Goal: Information Seeking & Learning: Check status

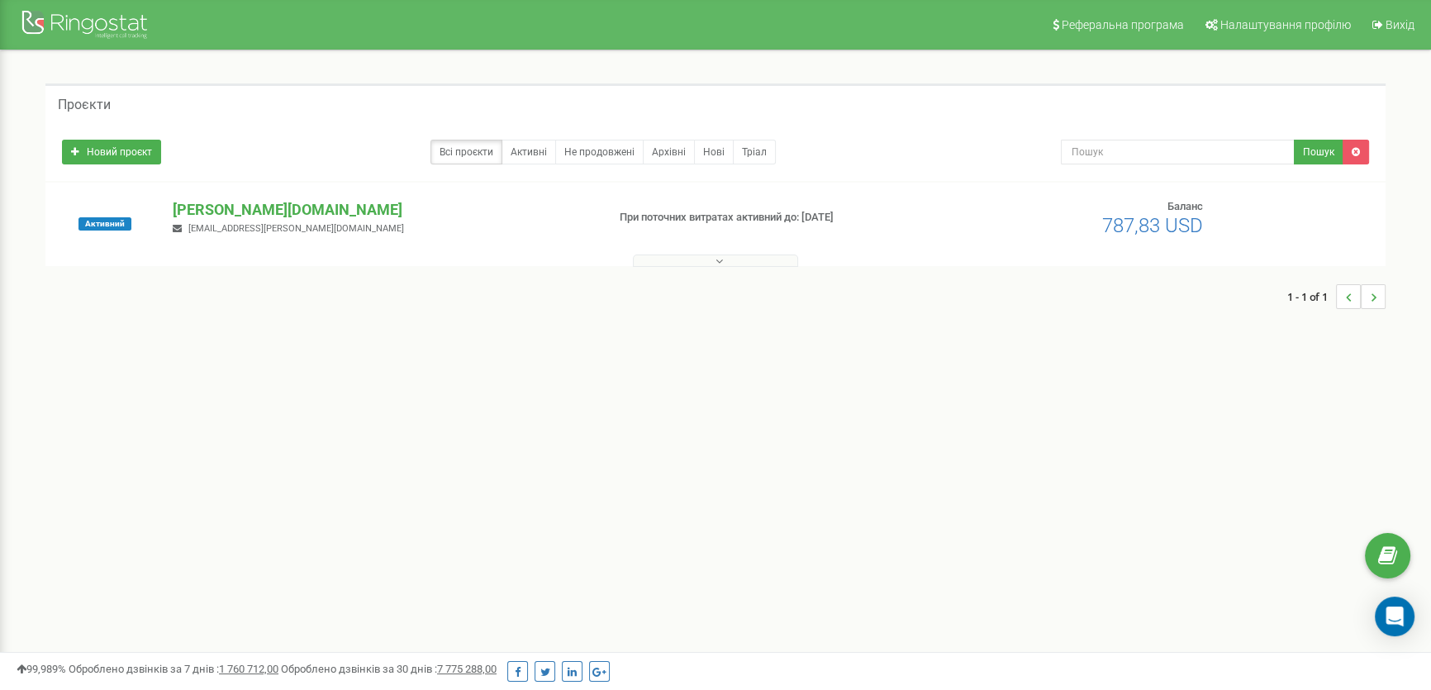
click at [213, 206] on p "[PERSON_NAME][DOMAIN_NAME]" at bounding box center [382, 209] width 419 height 21
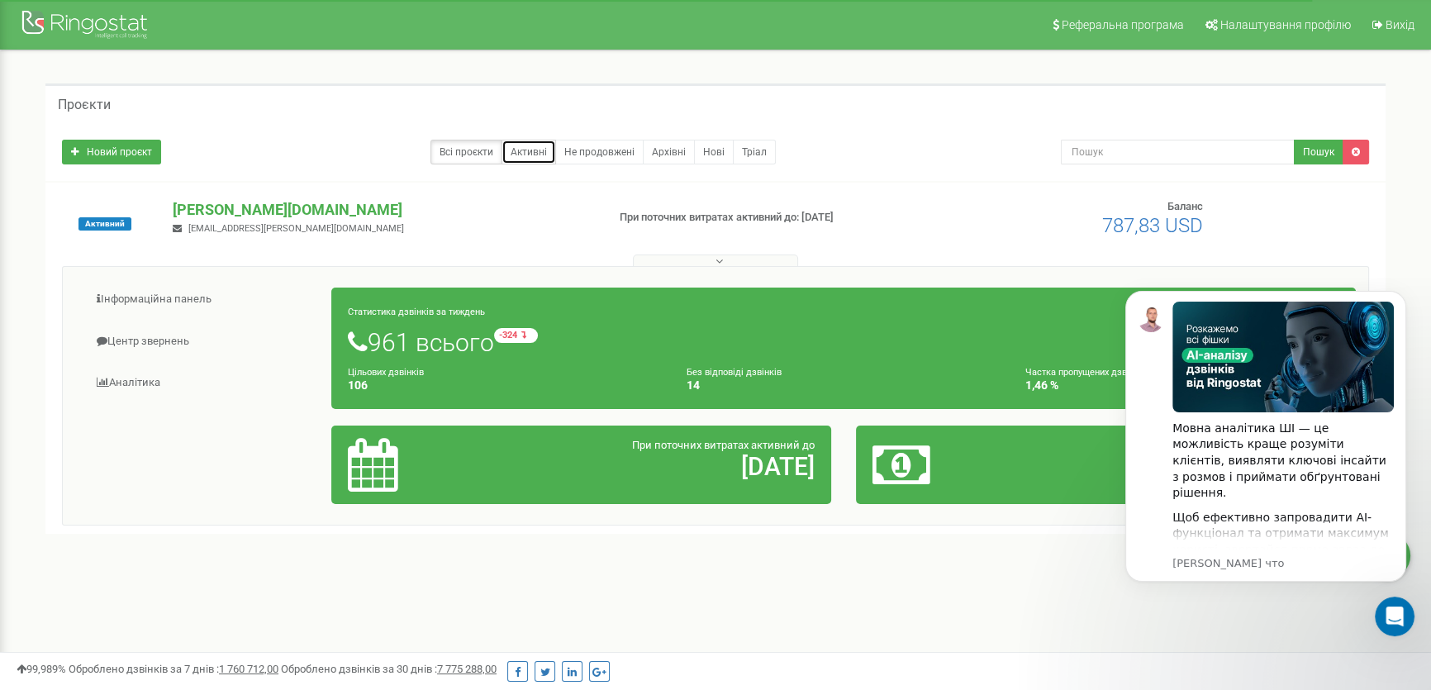
click at [533, 147] on link "Активні" at bounding box center [528, 152] width 55 height 25
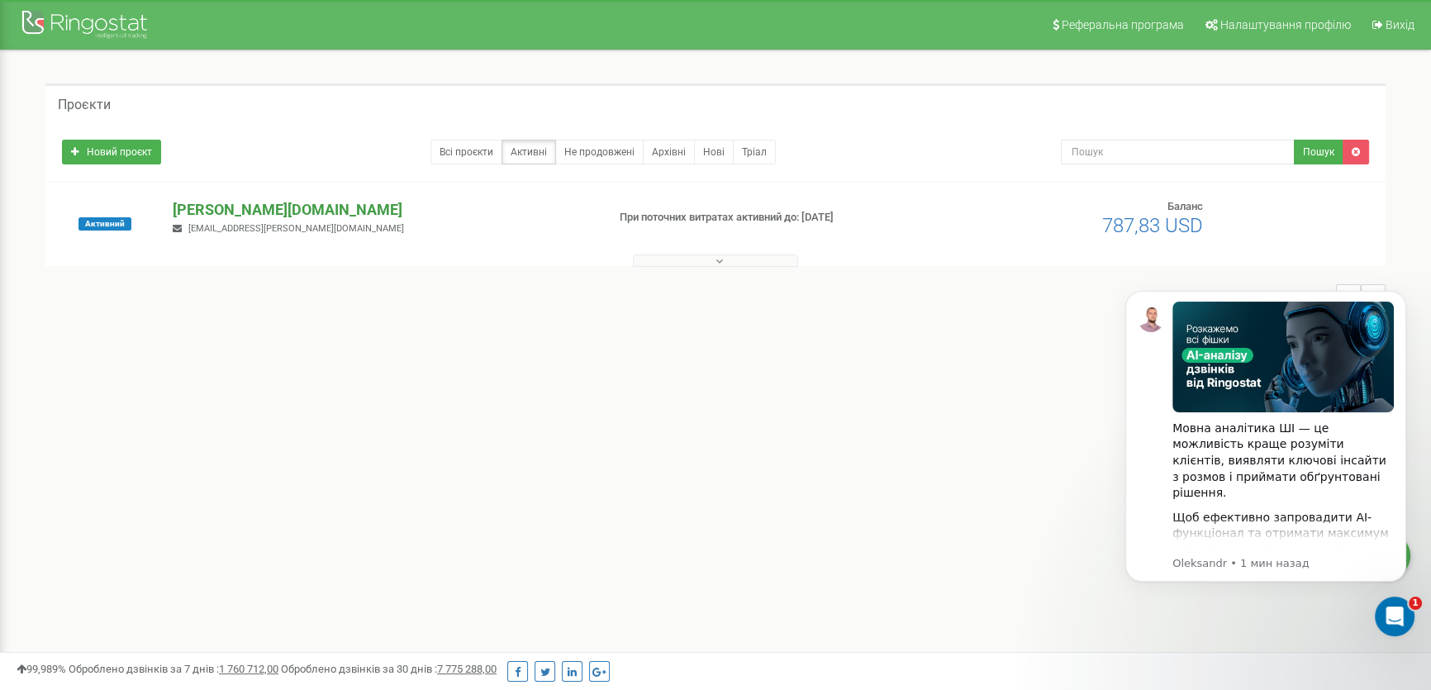
click at [220, 205] on p "[PERSON_NAME][DOMAIN_NAME]" at bounding box center [382, 209] width 419 height 21
click at [705, 256] on button at bounding box center [715, 260] width 165 height 12
click at [1399, 299] on icon "Dismiss notification" at bounding box center [1401, 295] width 9 height 9
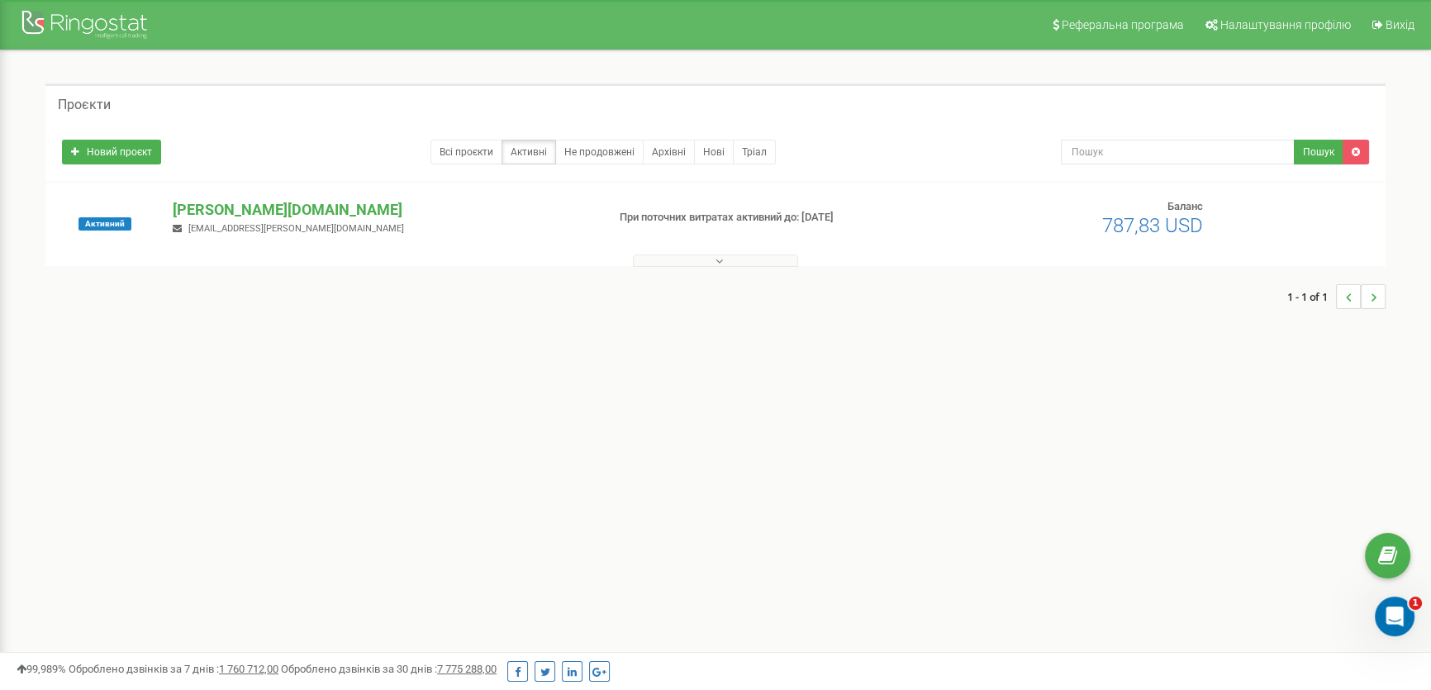
click at [1368, 301] on li "..." at bounding box center [1373, 296] width 25 height 25
drag, startPoint x: 102, startPoint y: 106, endPoint x: 104, endPoint y: 135, distance: 29.0
click at [102, 106] on h5 "Проєкти" at bounding box center [84, 104] width 53 height 15
click at [111, 226] on span "Активний" at bounding box center [104, 223] width 53 height 13
click at [111, 221] on span "Активний" at bounding box center [104, 223] width 53 height 13
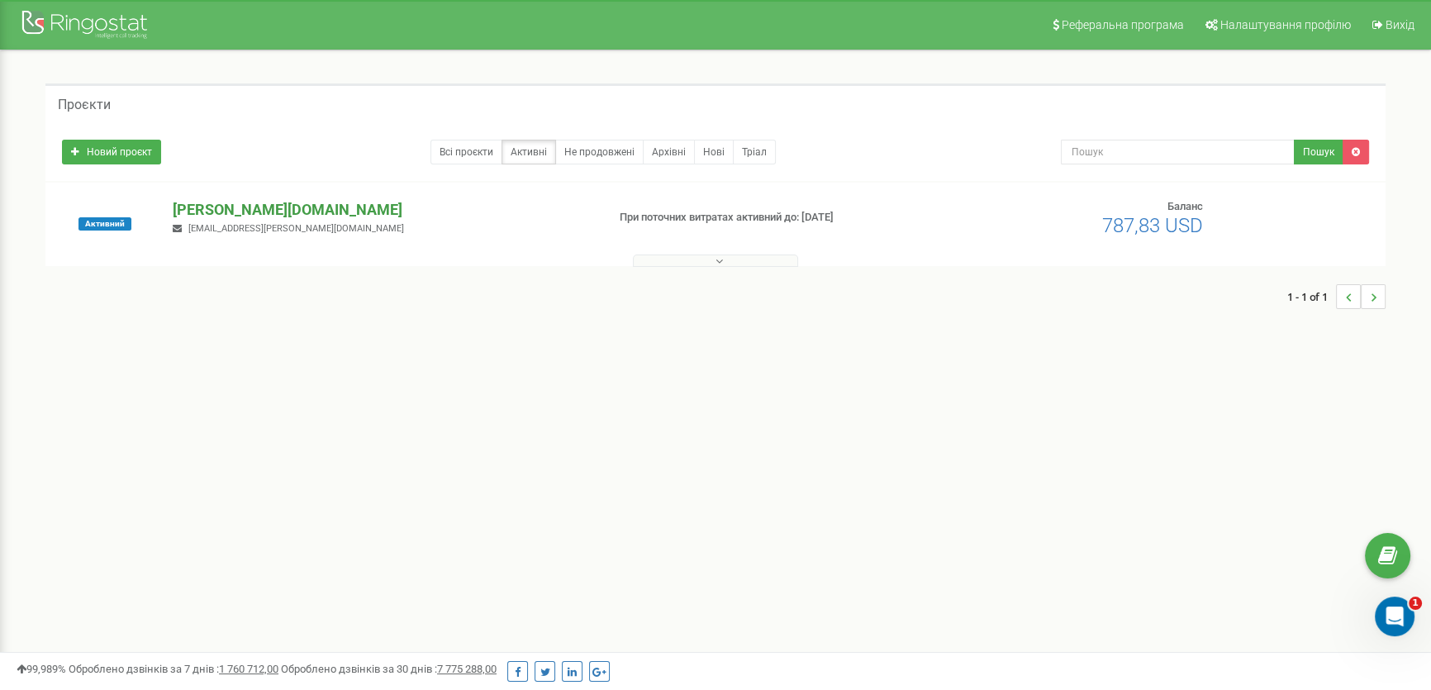
click at [236, 206] on p "[PERSON_NAME][DOMAIN_NAME]" at bounding box center [382, 209] width 419 height 21
click at [1250, 24] on span "Налаштування профілю" at bounding box center [1285, 24] width 131 height 13
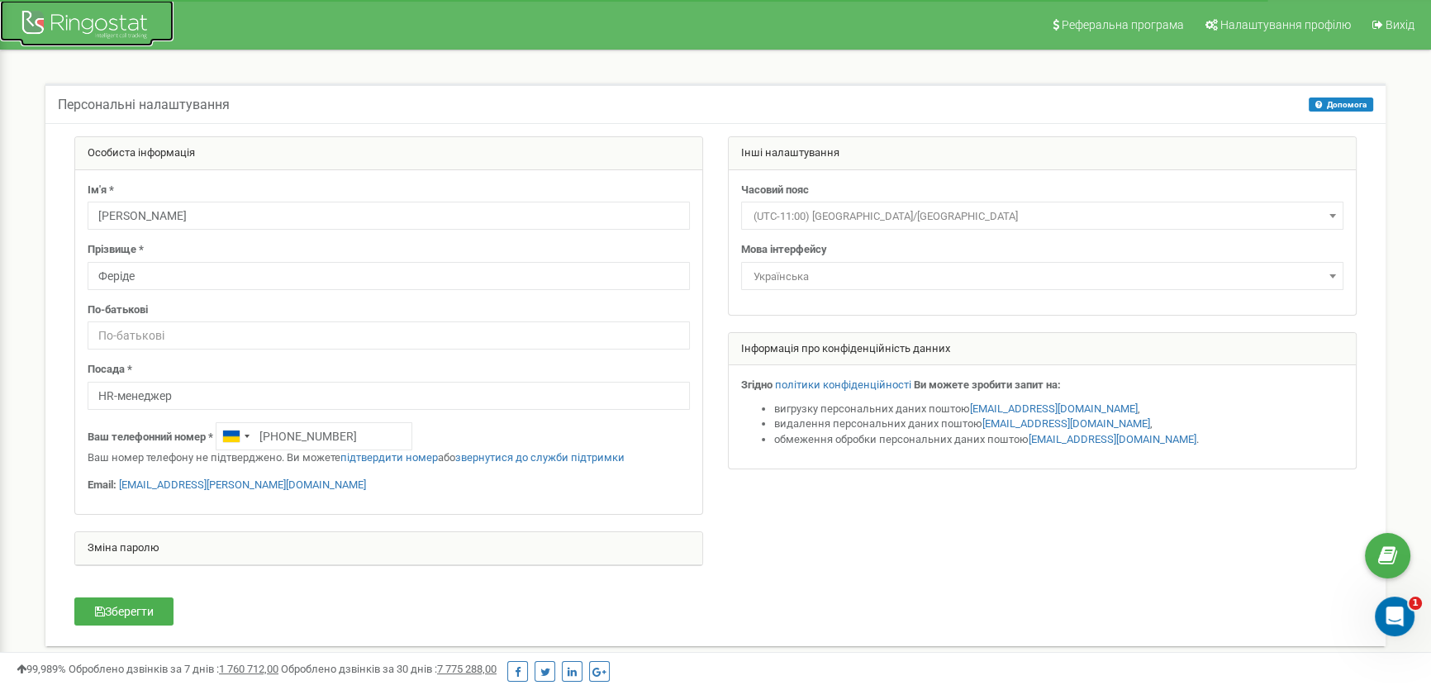
click at [69, 17] on div at bounding box center [87, 27] width 132 height 40
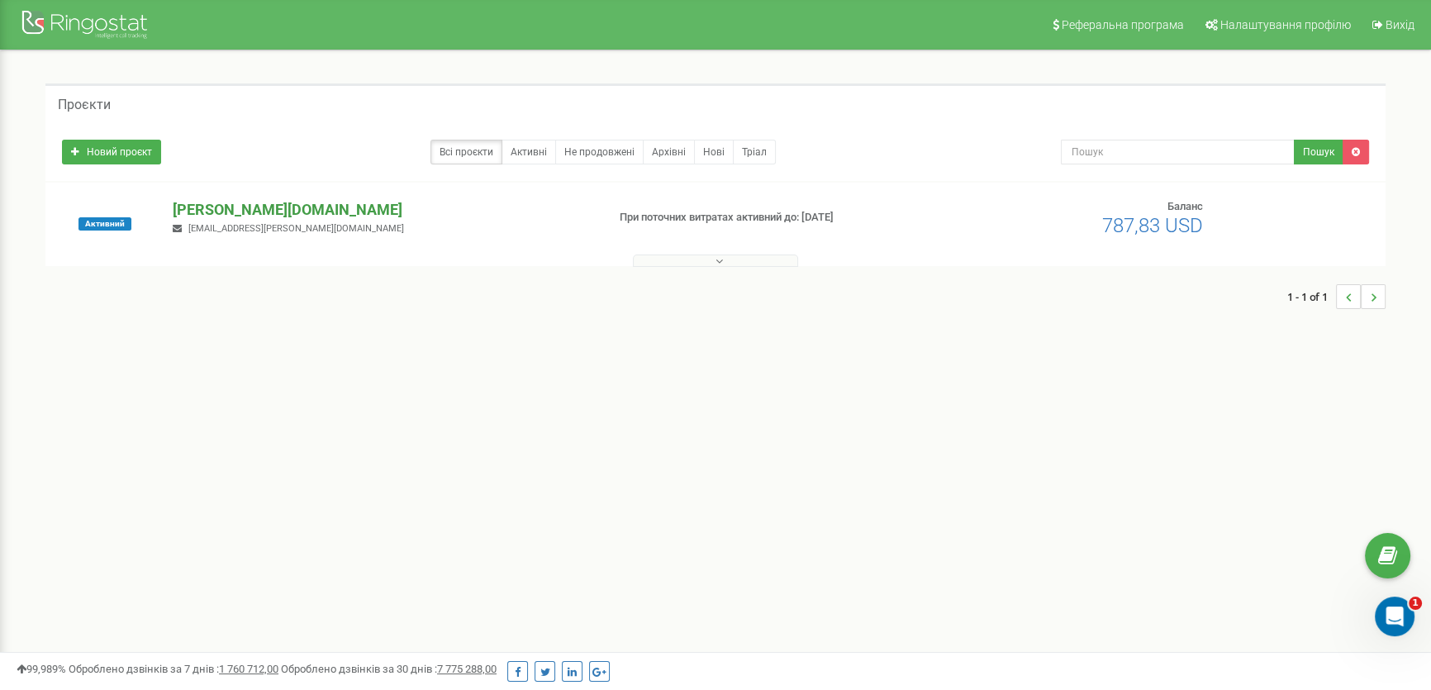
click at [220, 204] on p "blanche.ua" at bounding box center [382, 209] width 419 height 21
click at [719, 257] on icon at bounding box center [718, 261] width 7 height 12
click at [534, 146] on link "Активні" at bounding box center [528, 152] width 55 height 25
click at [710, 153] on link "Нові" at bounding box center [714, 152] width 40 height 25
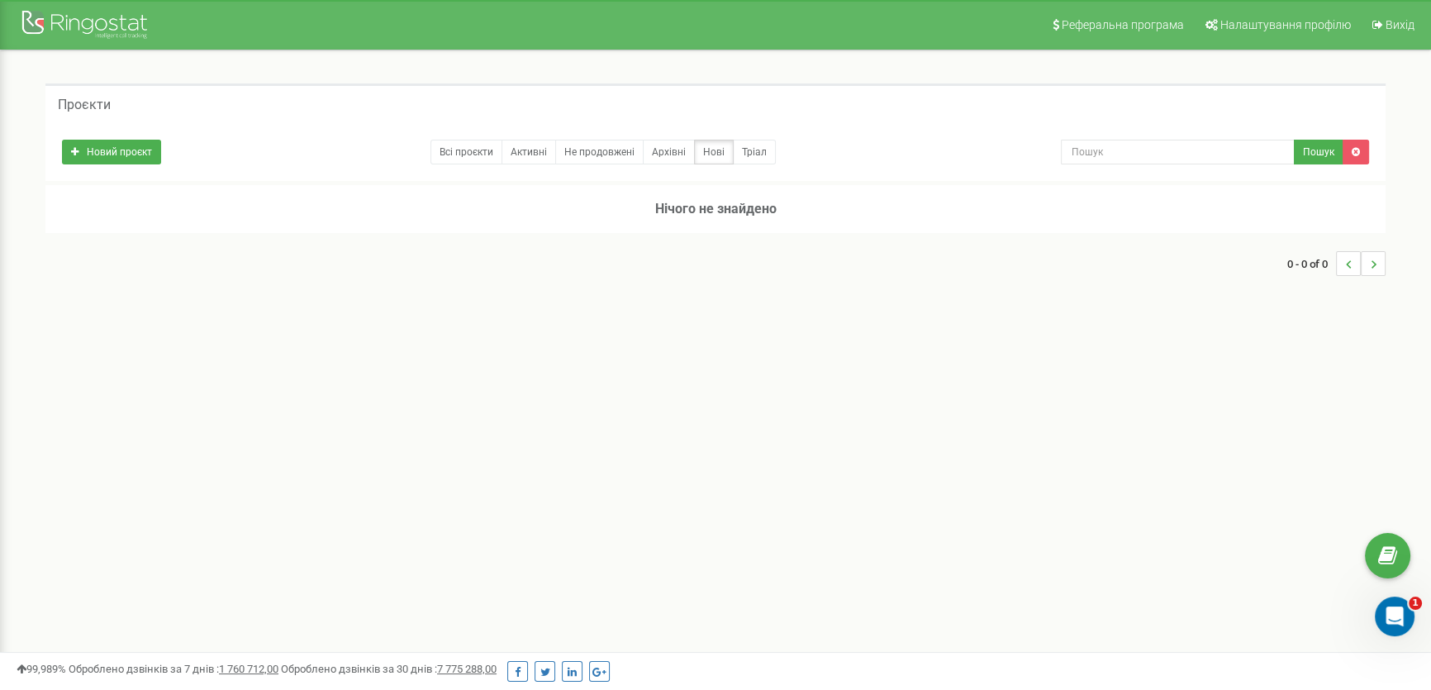
click at [161, 236] on div "0 - 0 of 0" at bounding box center [715, 264] width 1340 height 58
click at [463, 159] on link "Всі проєкти" at bounding box center [466, 152] width 72 height 25
click at [471, 150] on link "Всі проєкти" at bounding box center [466, 152] width 72 height 25
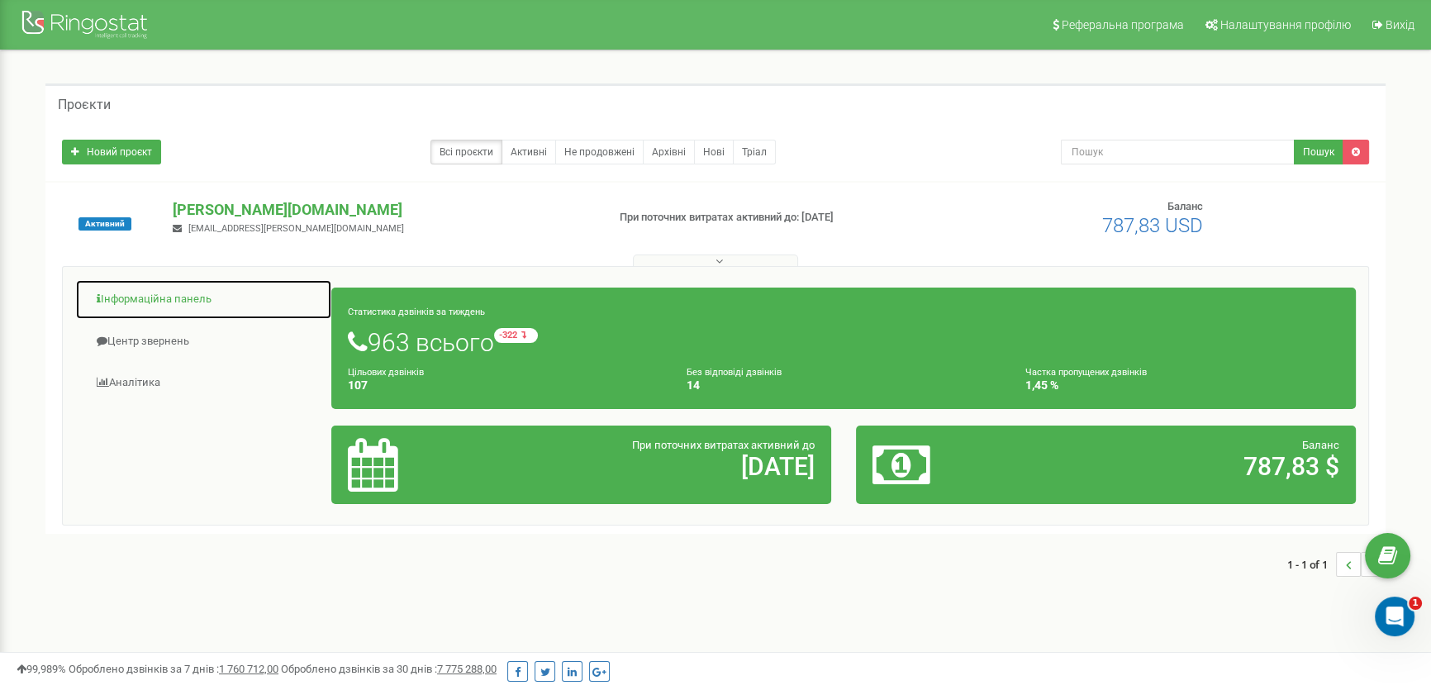
click at [188, 294] on link "Інформаційна панель" at bounding box center [203, 299] width 257 height 40
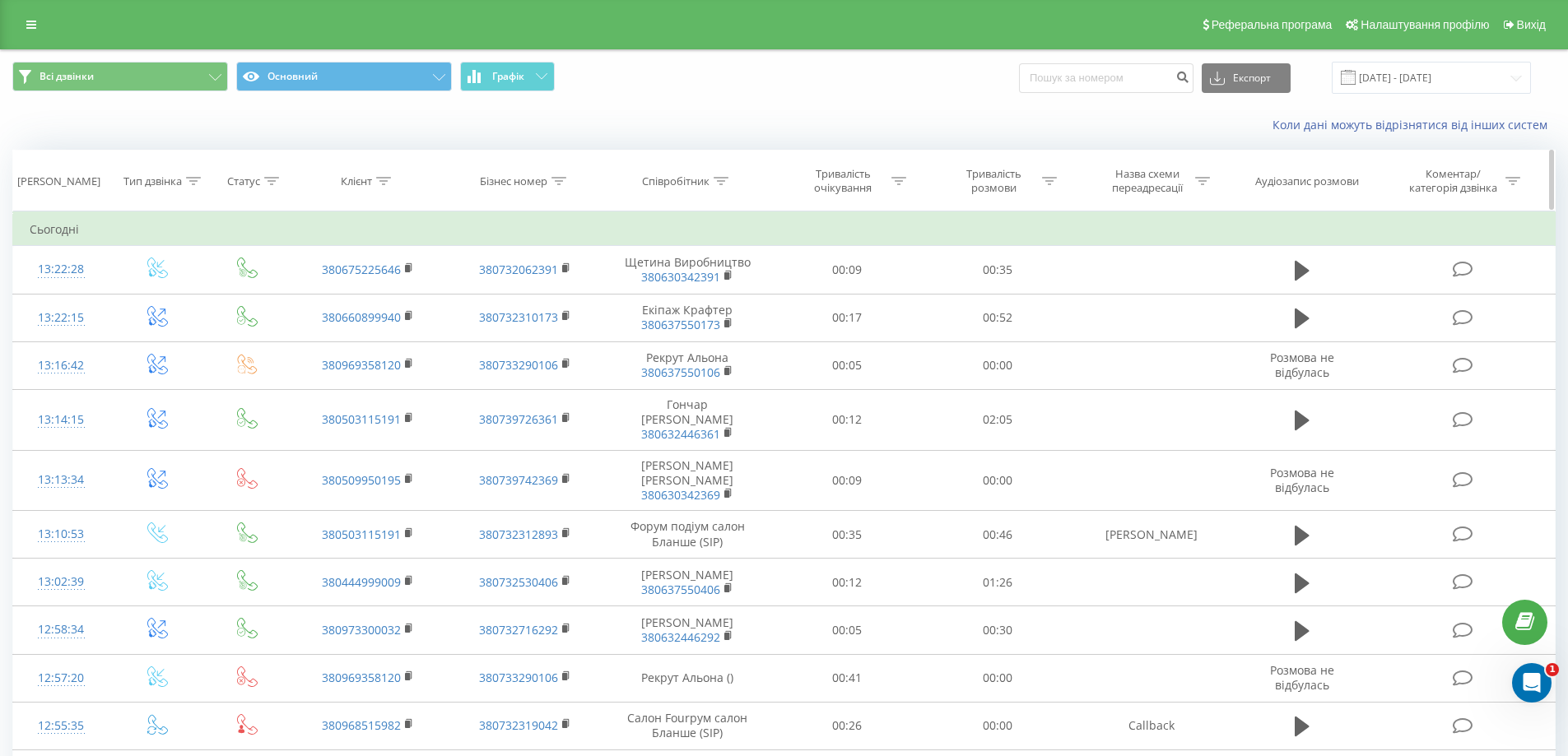
click at [713, 184] on icon at bounding box center [720, 181] width 15 height 8
click at [697, 302] on input "text" at bounding box center [686, 299] width 144 height 29
type input "[PERSON_NAME]"
click at [704, 330] on span "OK" at bounding box center [722, 332] width 46 height 26
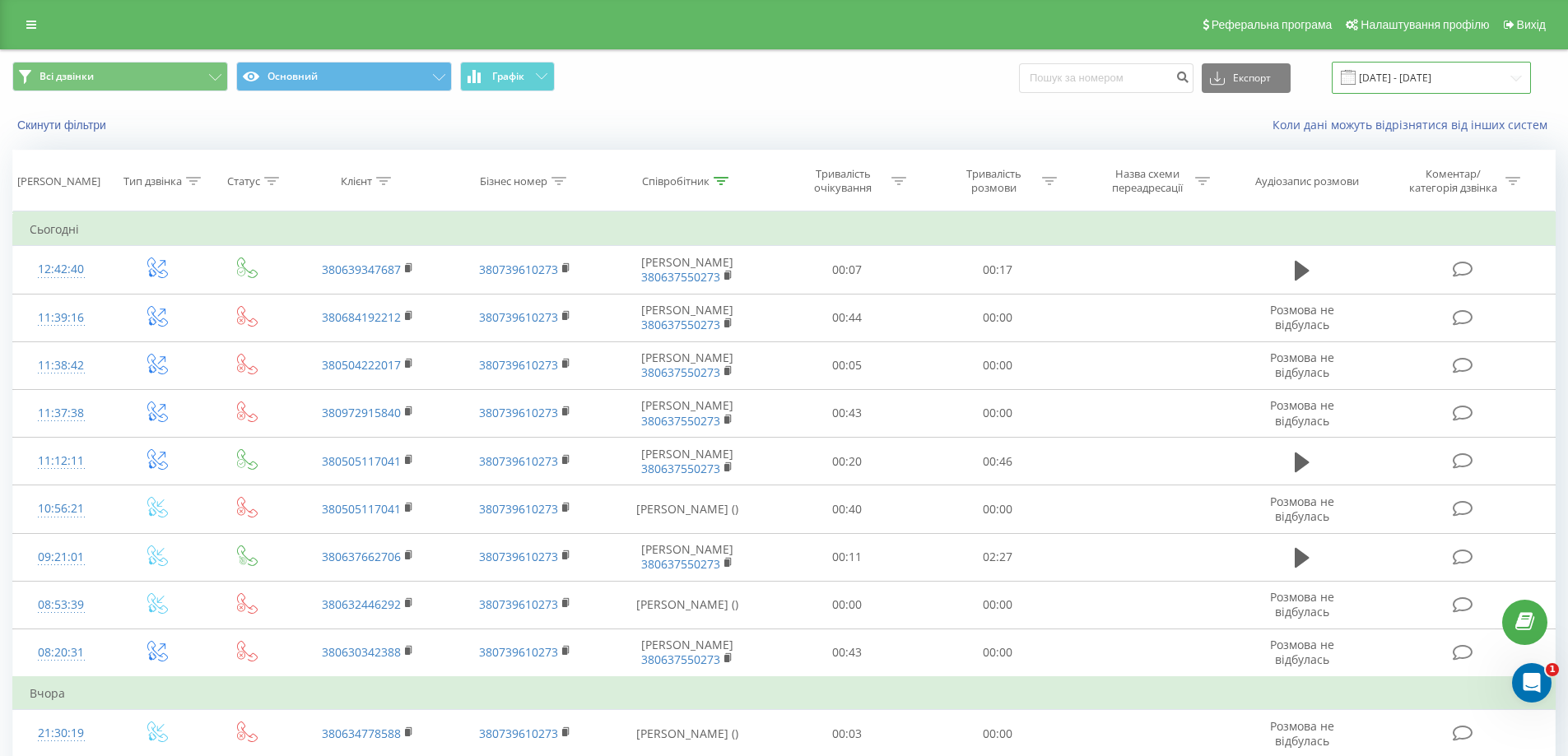
click at [1397, 78] on input "[DATE] - [DATE]" at bounding box center [1432, 78] width 199 height 32
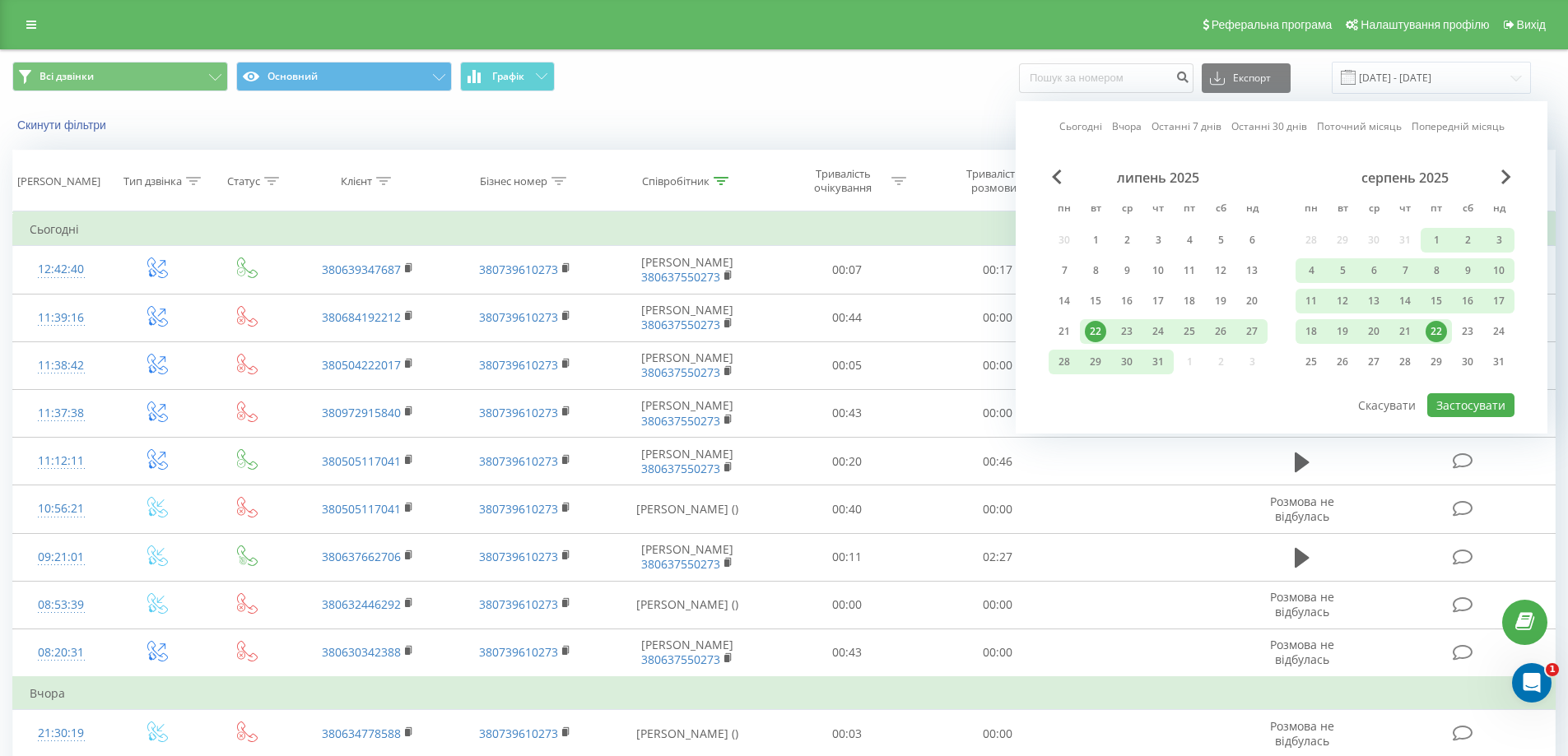
click at [1442, 329] on div "22" at bounding box center [1436, 331] width 21 height 21
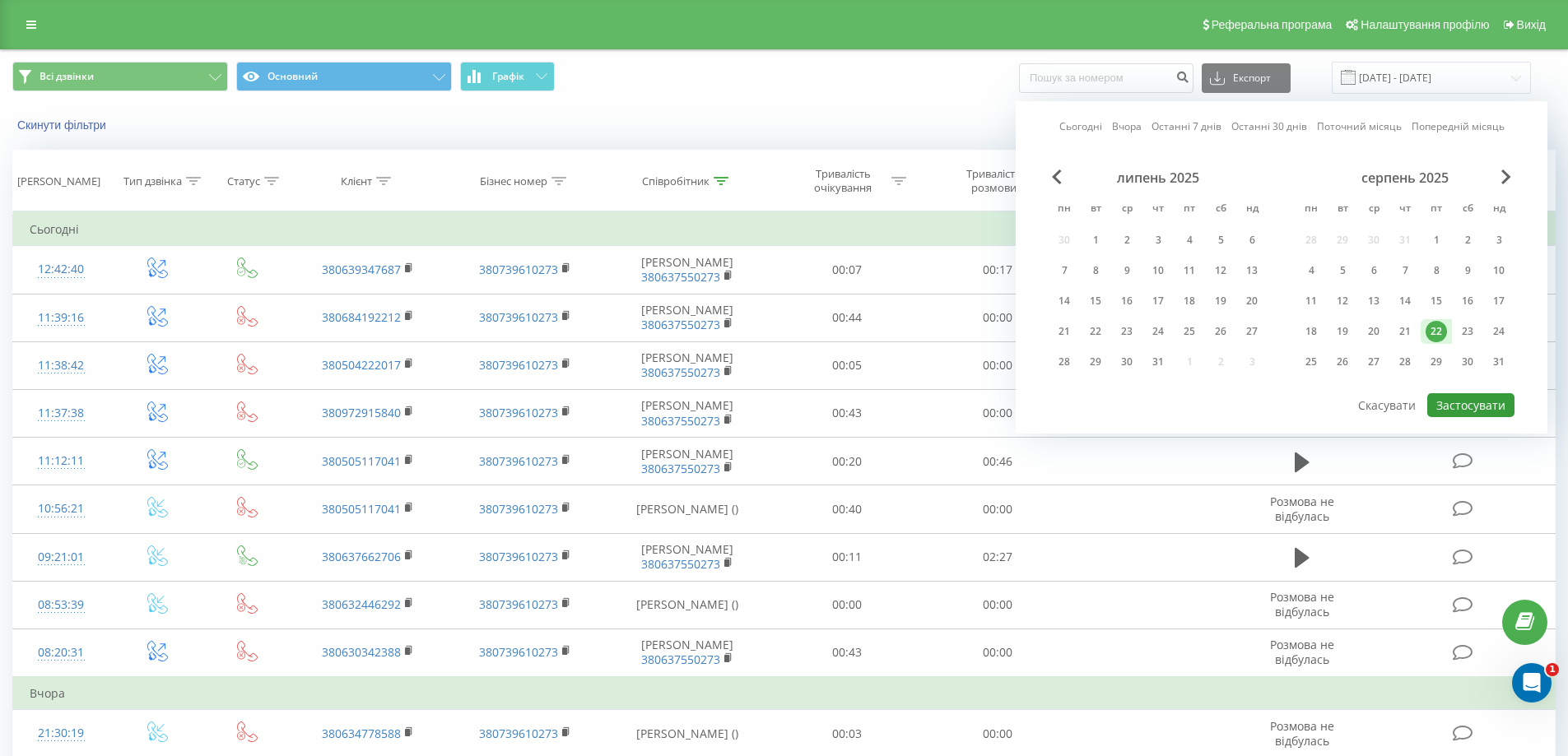
click at [1460, 408] on button "Застосувати" at bounding box center [1470, 405] width 88 height 24
type input "[DATE] - [DATE]"
